Goal: Navigation & Orientation: Find specific page/section

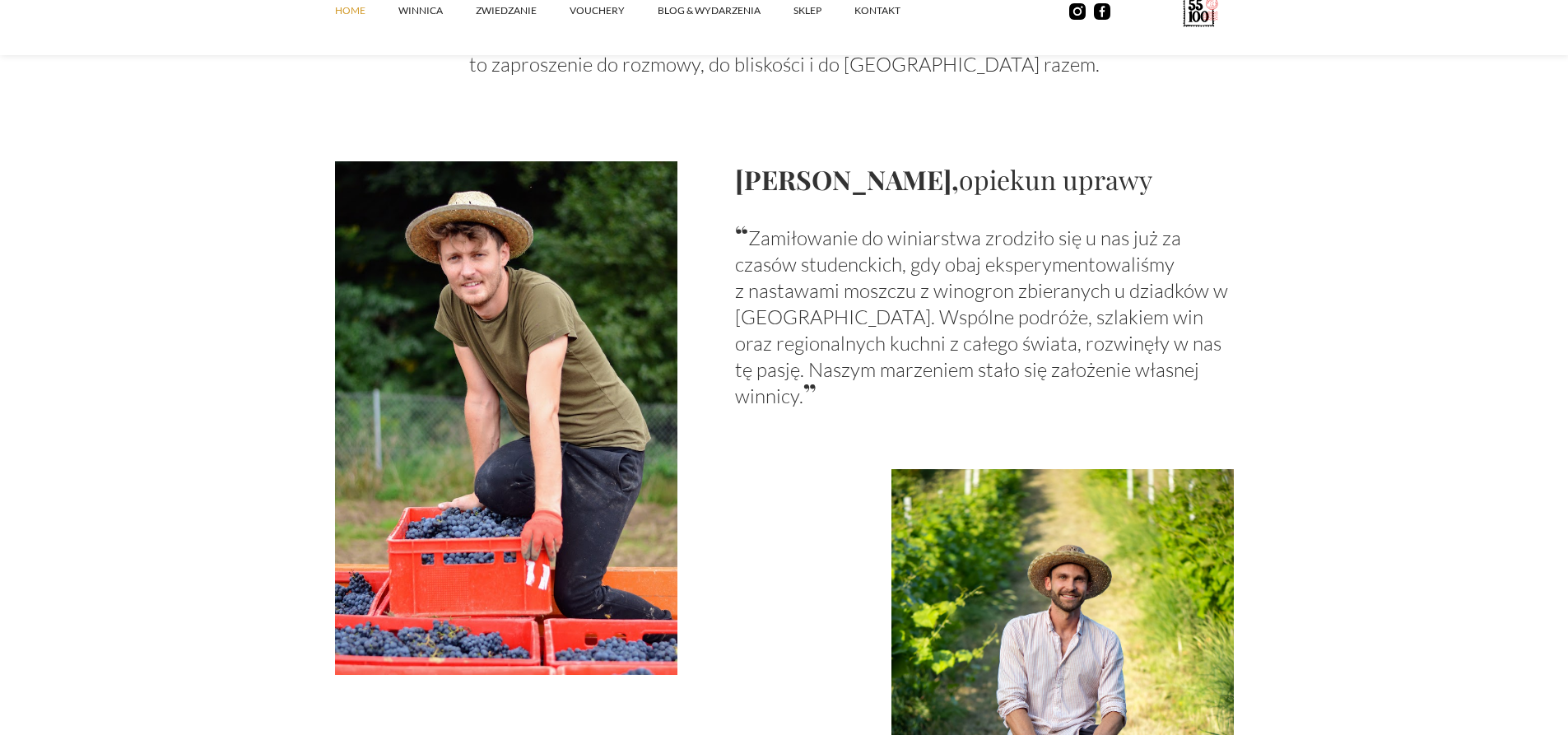
scroll to position [1317, 0]
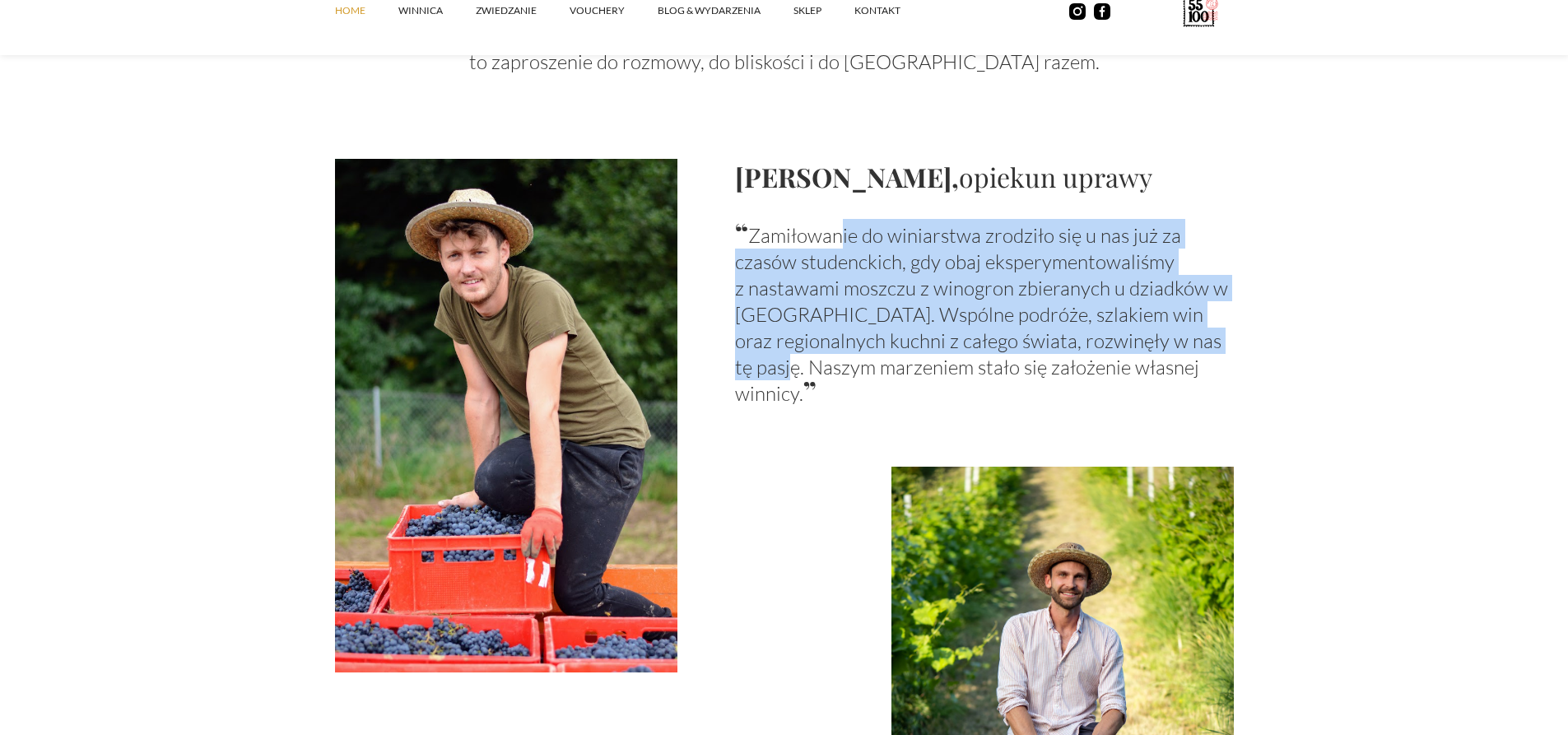
drag, startPoint x: 975, startPoint y: 229, endPoint x: 1252, endPoint y: 339, distance: 298.0
click at [1252, 339] on section "Winnica Zaczęło się od marzenia, które miało smak podróży, zapach słońca i siłę…" at bounding box center [784, 271] width 1568 height 1596
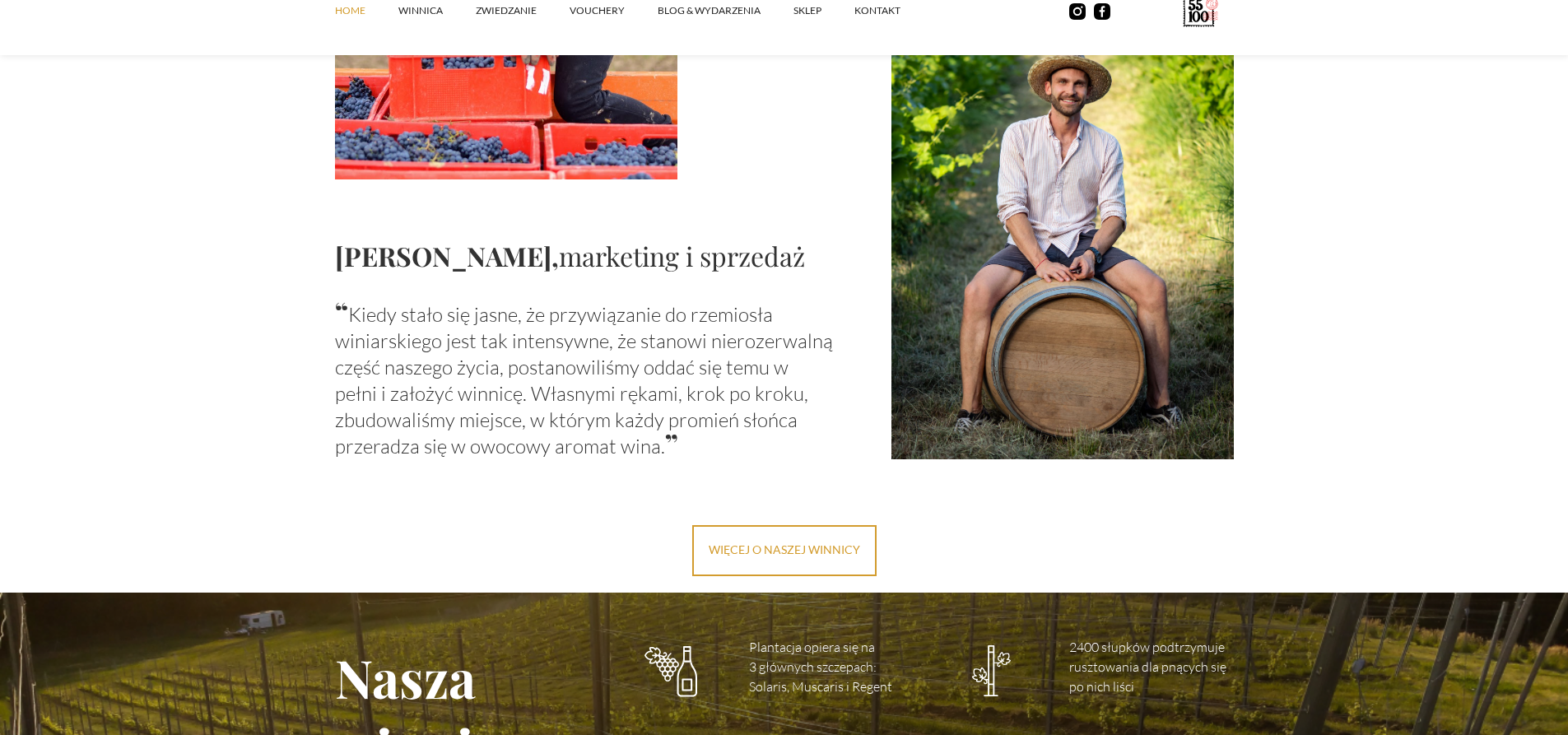
scroll to position [1811, 0]
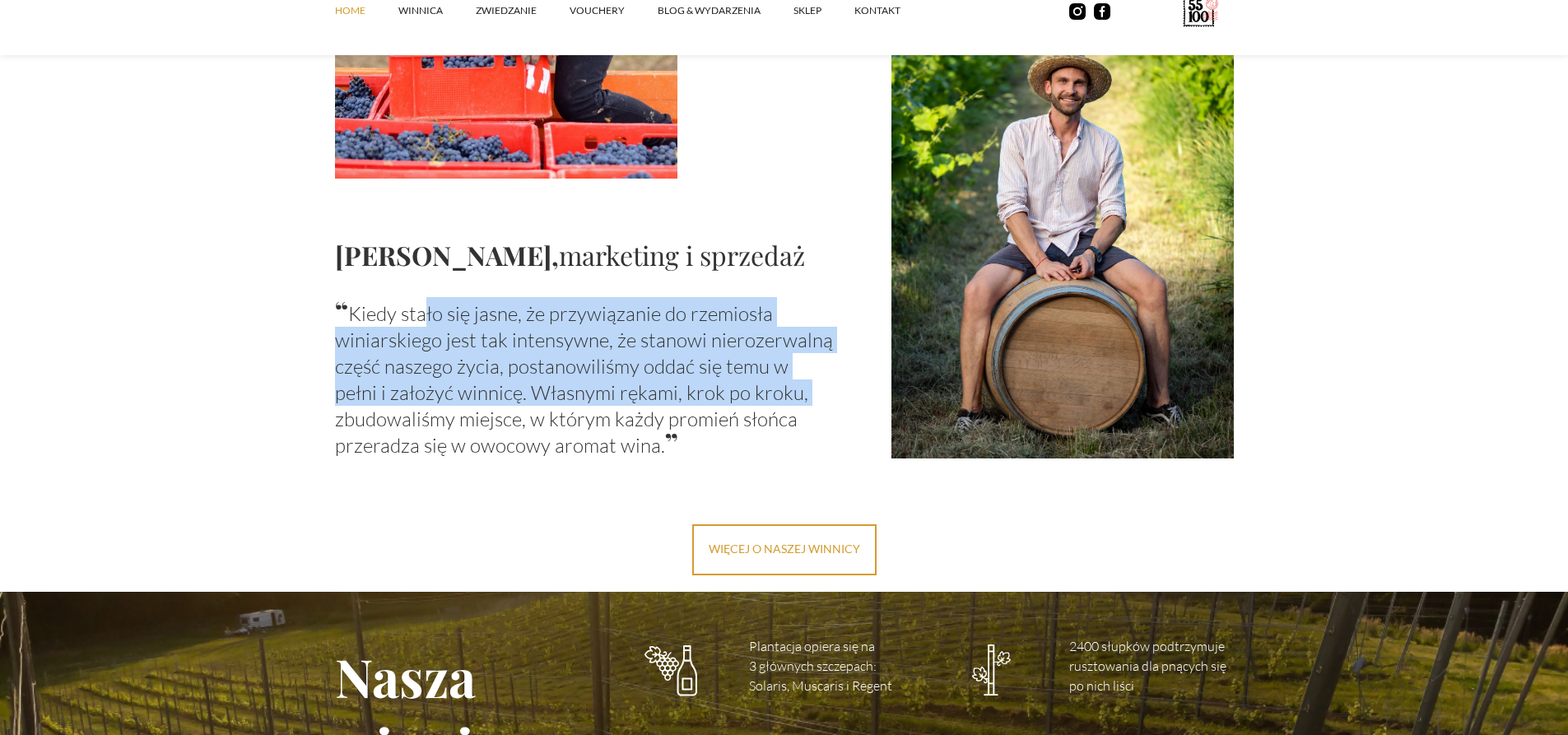
drag, startPoint x: 520, startPoint y: 313, endPoint x: 842, endPoint y: 388, distance: 330.6
click at [842, 388] on div "[PERSON_NAME], marketing i sprzedaż “ Kiedy stało się jasne, że przywiązanie do…" at bounding box center [784, 216] width 899 height 486
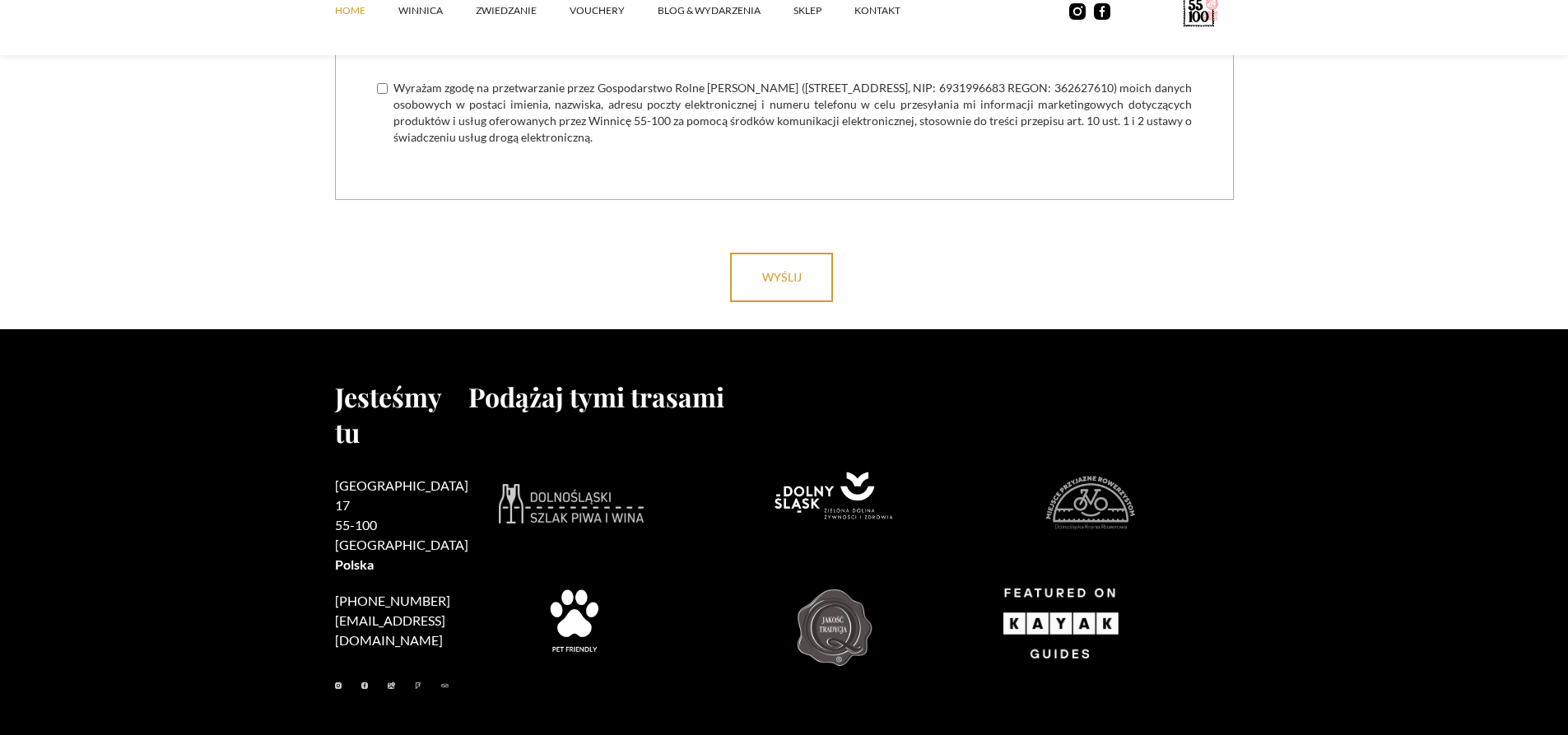
scroll to position [6625, 0]
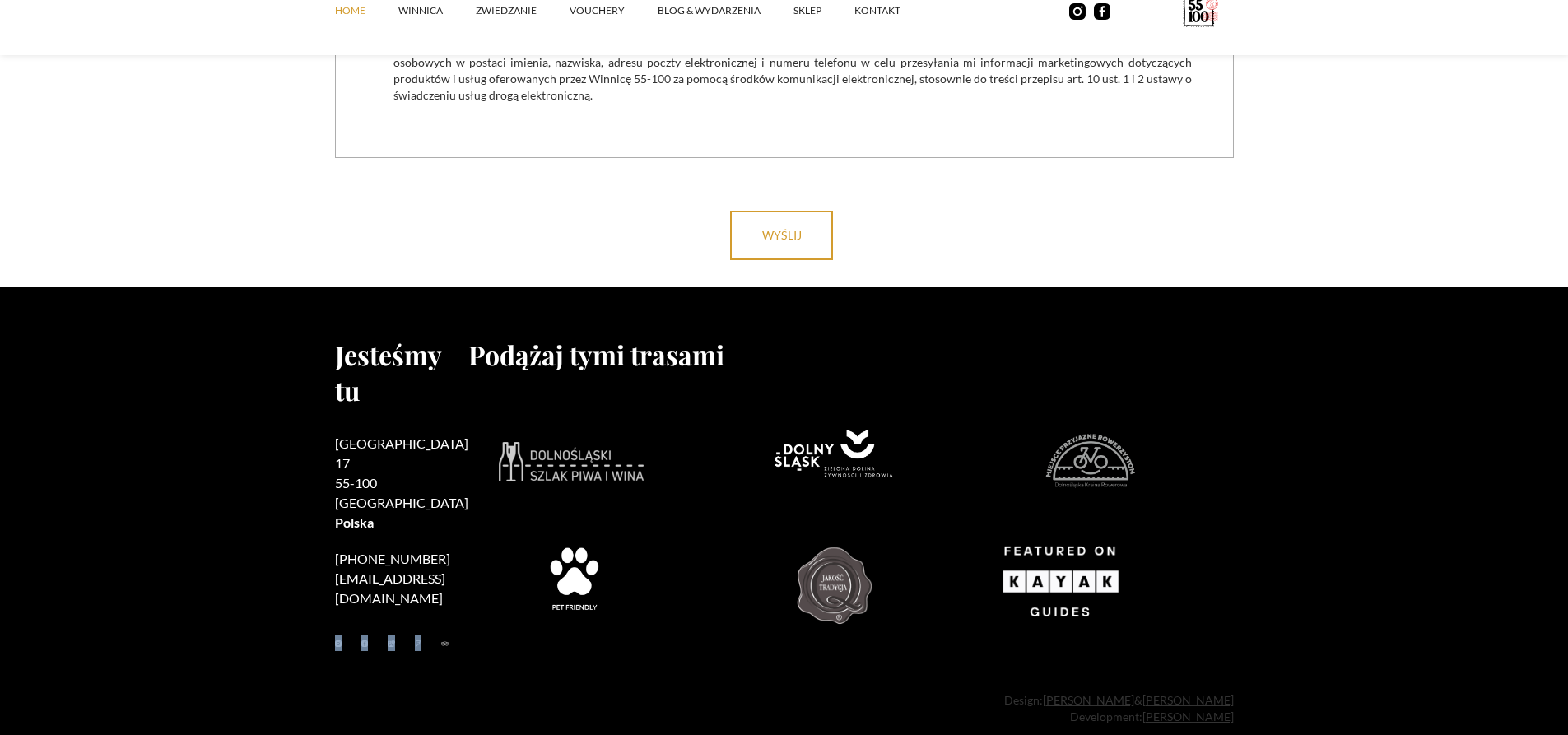
drag, startPoint x: 346, startPoint y: 572, endPoint x: 412, endPoint y: 572, distance: 66.0
click at [412, 634] on ul at bounding box center [402, 642] width 133 height 17
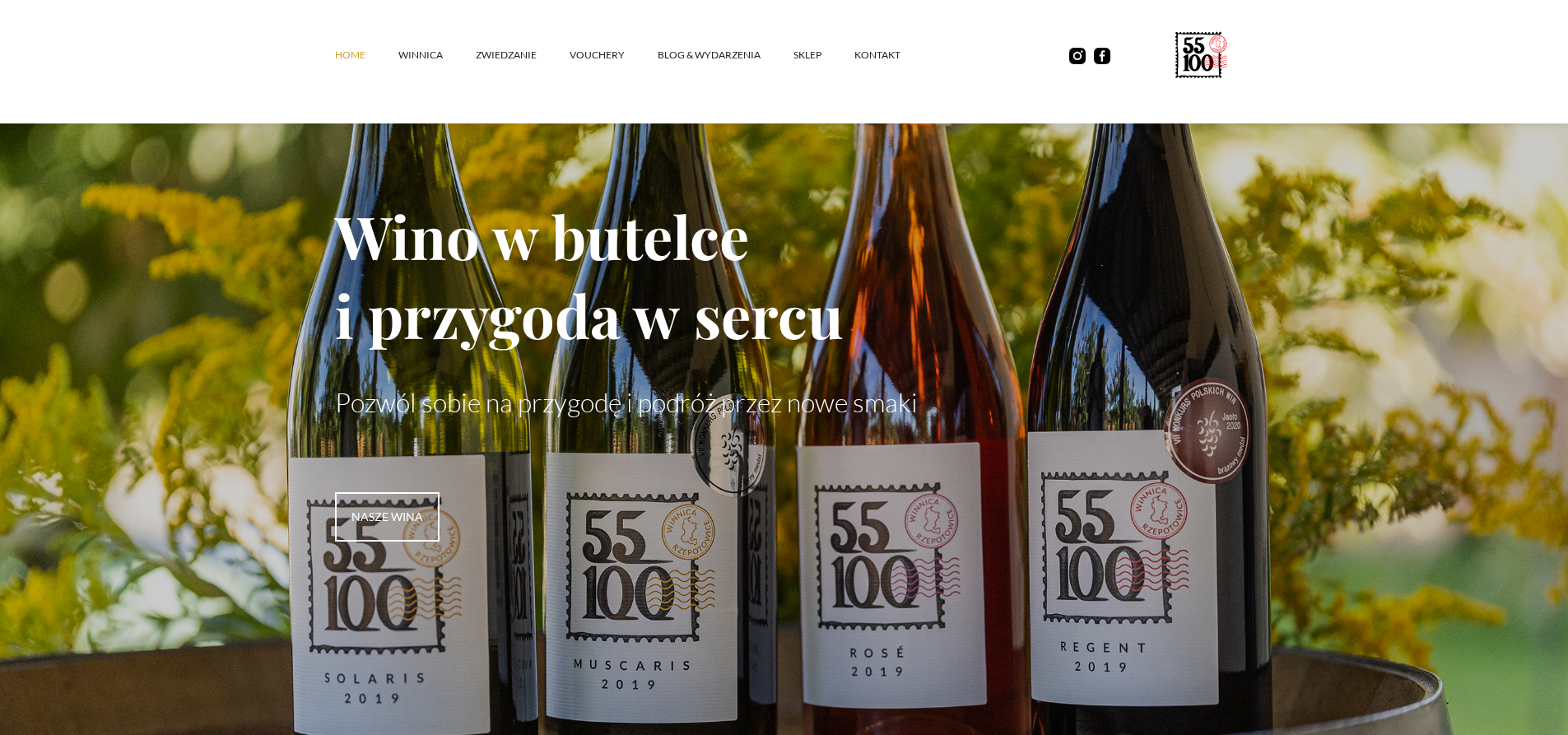
scroll to position [25, 0]
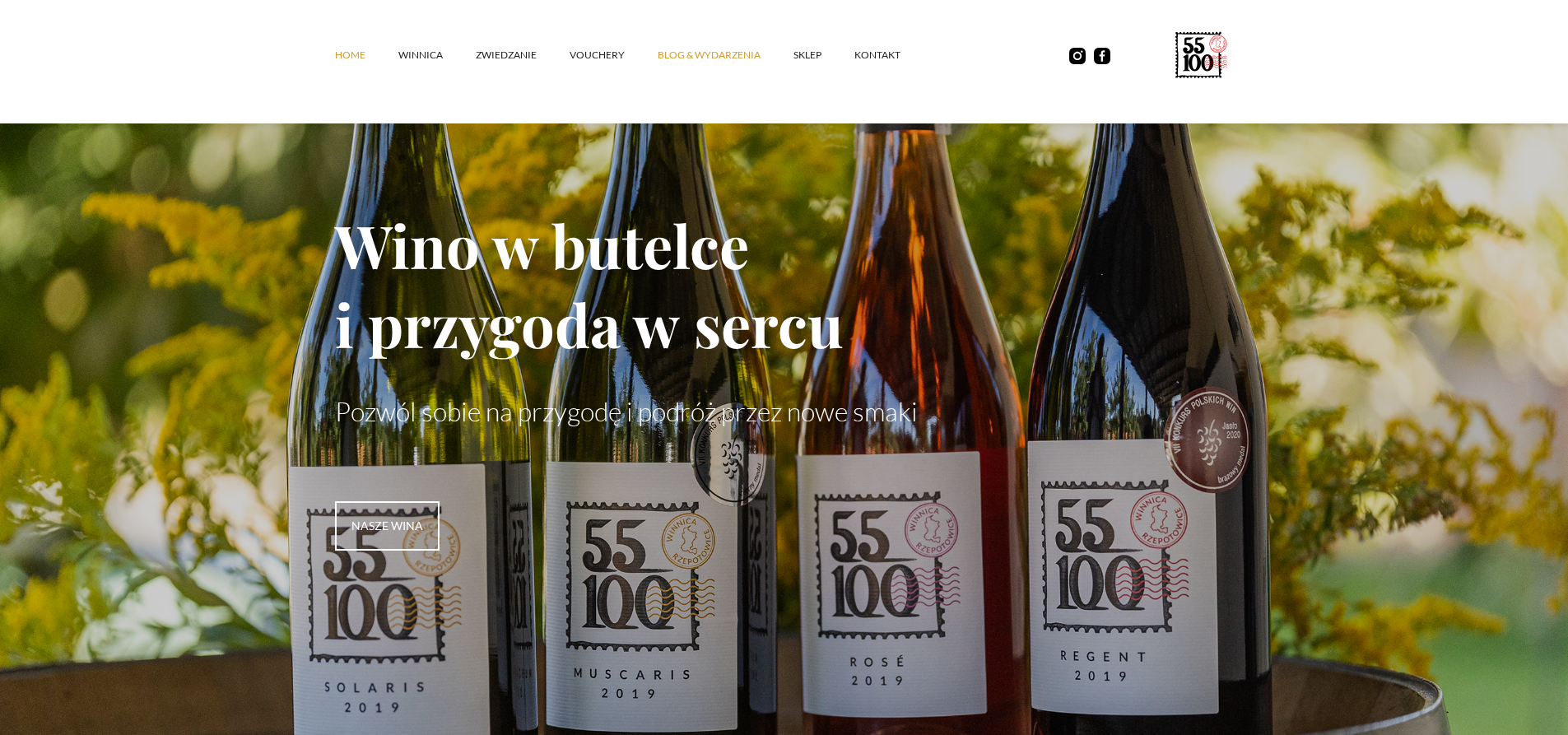
click at [700, 60] on link "Blog & Wydarzenia" at bounding box center [725, 55] width 136 height 49
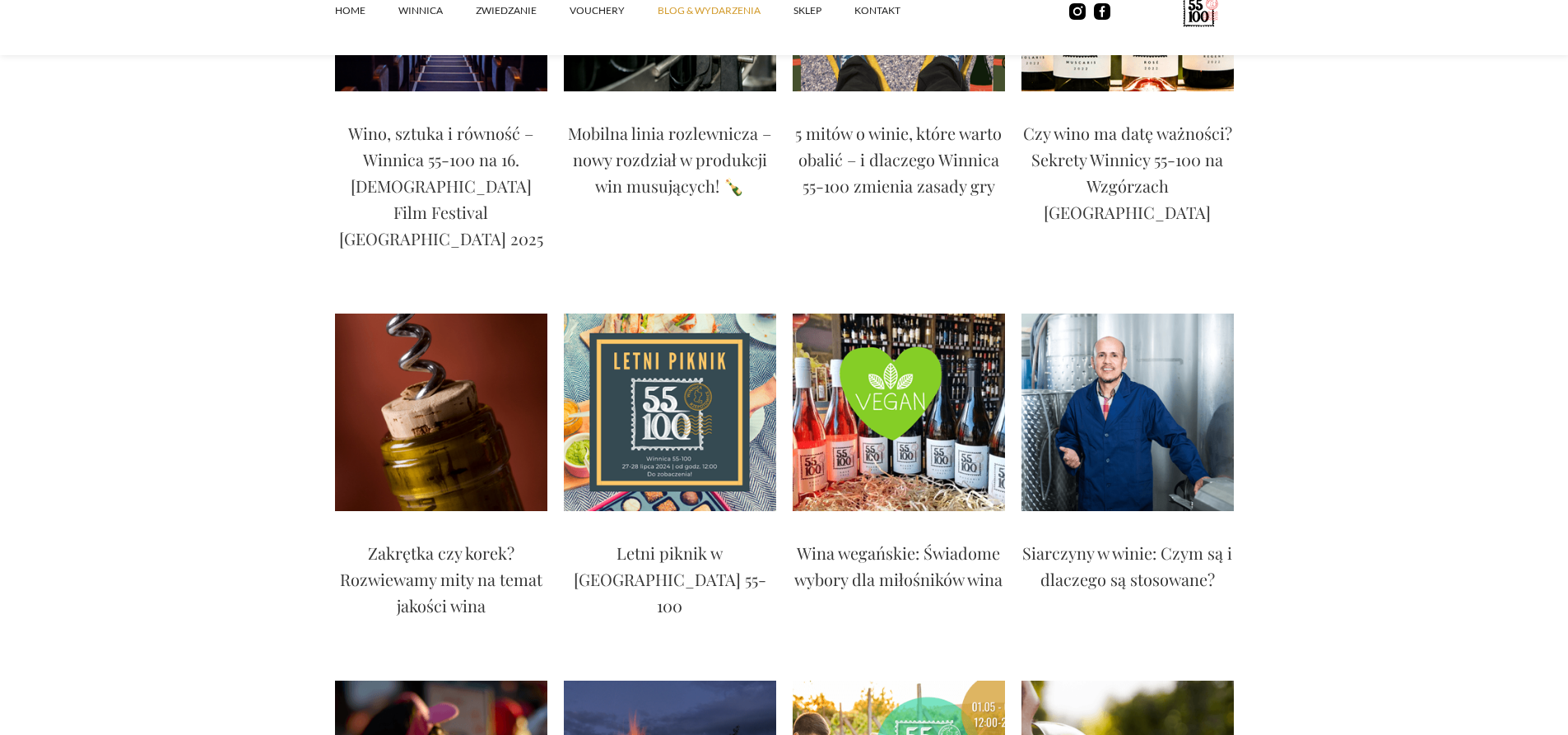
scroll to position [823, 0]
